Goal: Task Accomplishment & Management: Use online tool/utility

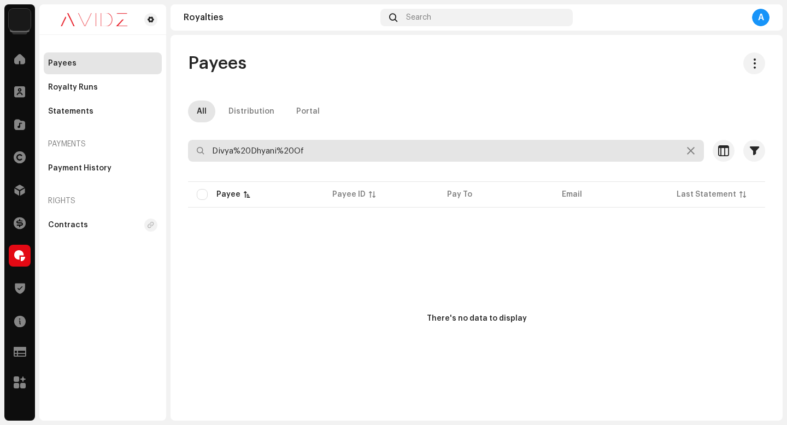
click at [687, 151] on icon at bounding box center [691, 150] width 8 height 9
click at [595, 149] on input "text" at bounding box center [446, 151] width 516 height 22
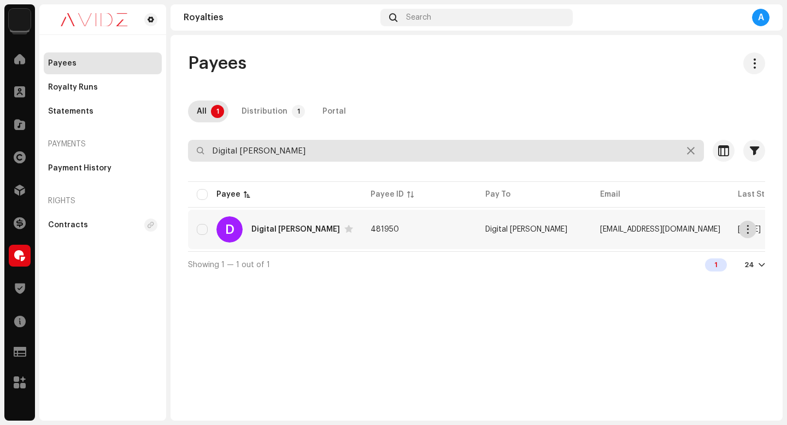
type input "Digital [PERSON_NAME]"
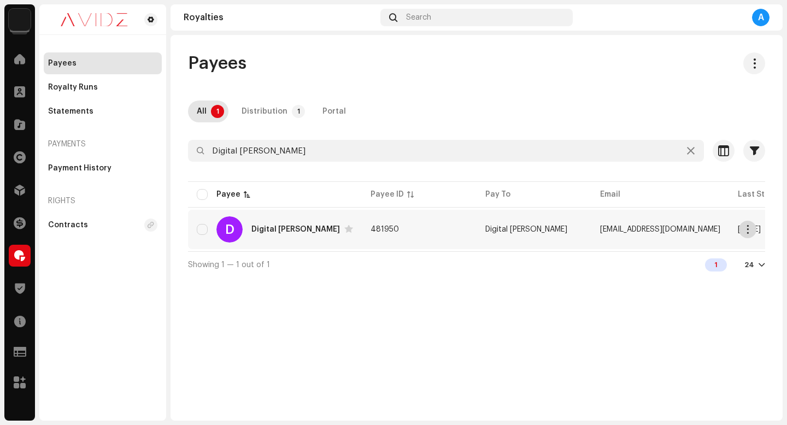
click at [749, 232] on span "button" at bounding box center [748, 229] width 8 height 9
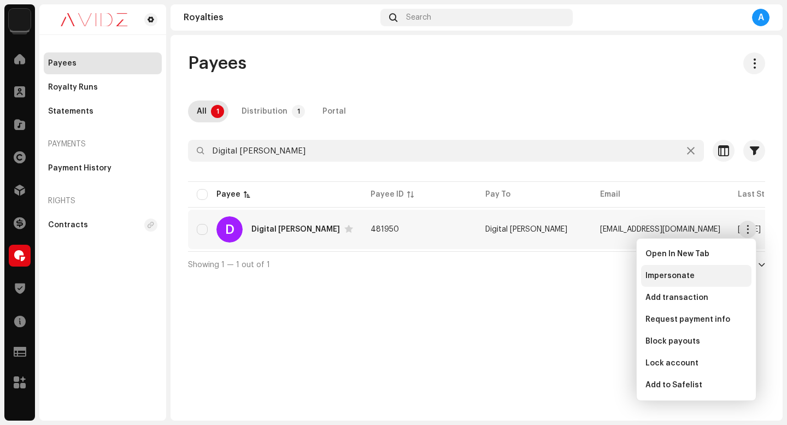
click at [713, 279] on div "Impersonate" at bounding box center [696, 276] width 102 height 9
